Goal: Task Accomplishment & Management: Use online tool/utility

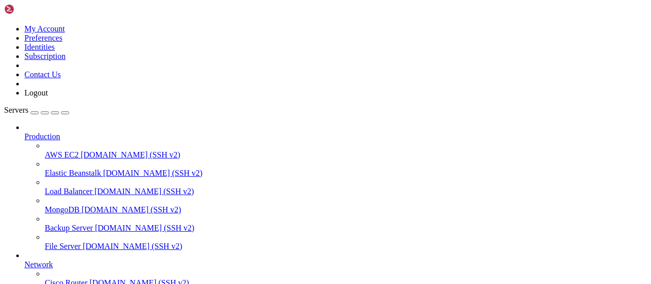
type input "/root/growagarden"
drag, startPoint x: 243, startPoint y: 39, endPoint x: 130, endPoint y: 39, distance: 112.9
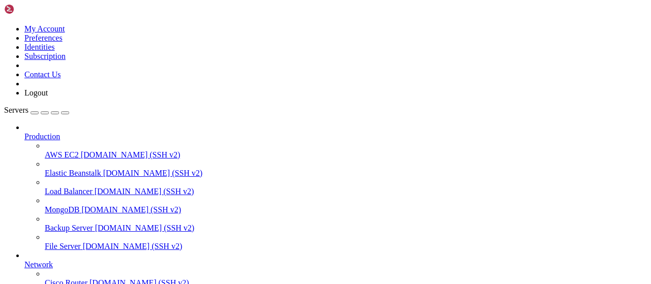
drag, startPoint x: 257, startPoint y: 171, endPoint x: 180, endPoint y: 171, distance: 76.8
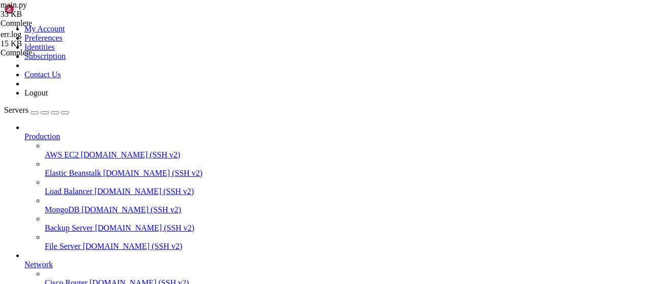
drag, startPoint x: 345, startPoint y: 172, endPoint x: 266, endPoint y: 172, distance: 78.8
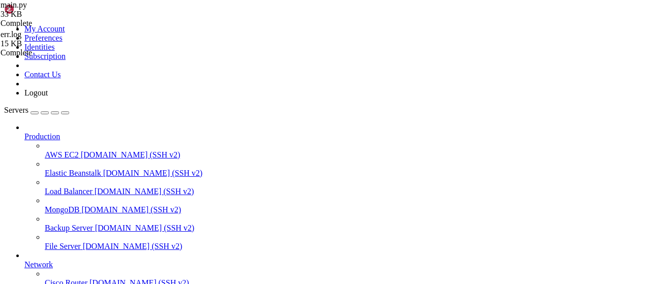
drag, startPoint x: 344, startPoint y: 172, endPoint x: 269, endPoint y: 172, distance: 75.3
drag, startPoint x: 269, startPoint y: 171, endPoint x: 346, endPoint y: 170, distance: 77.3
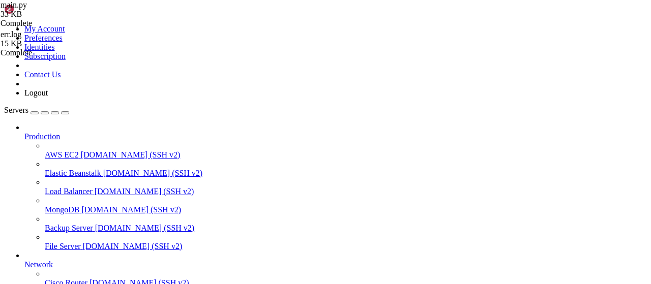
drag, startPoint x: 365, startPoint y: 172, endPoint x: 150, endPoint y: 172, distance: 215.1
type textarea "APIS = ["[URL][TECHNICAL_ID]", "[URL][TECHNICAL_ID]"]"
paste textarea "APIS = ["[URL][DOMAIN_NAME]", "[URL][TECHNICAL_ID]"]"
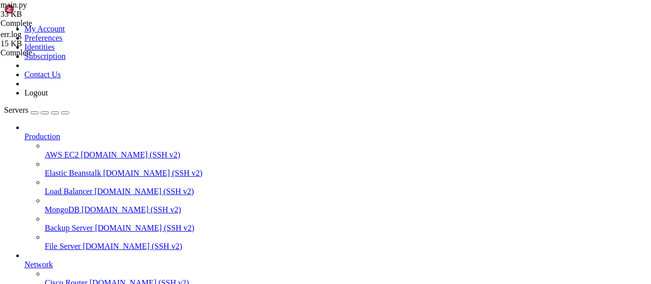
type textarea "APIS = ["[URL][DOMAIN_NAME]", "[URL][TECHNICAL_ID]"]"
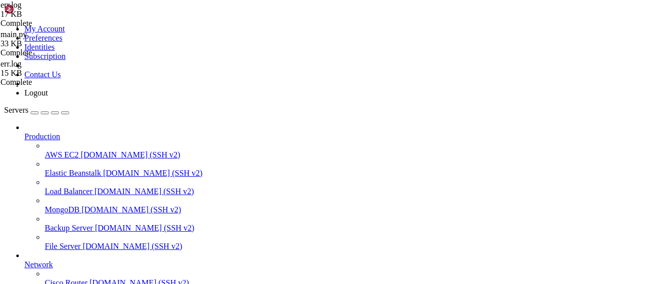
type textarea "import traceback traceback.print_exc()"
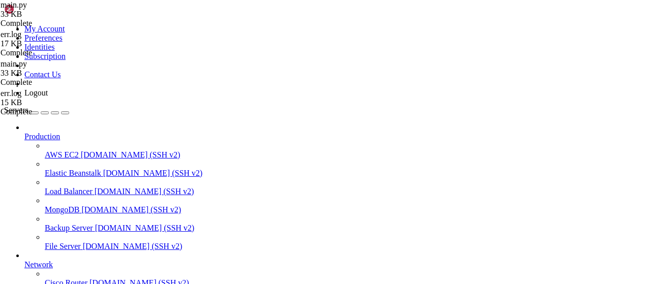
drag, startPoint x: 248, startPoint y: 261, endPoint x: 156, endPoint y: 232, distance: 96.5
type textarea "SyntaxError: invalid syntax File "/root/growagarden/main.py", line 544"
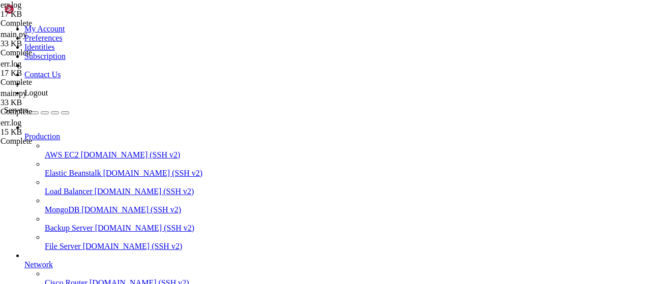
type textarea "traceback.print_exc()"
